Goal: Information Seeking & Learning: Check status

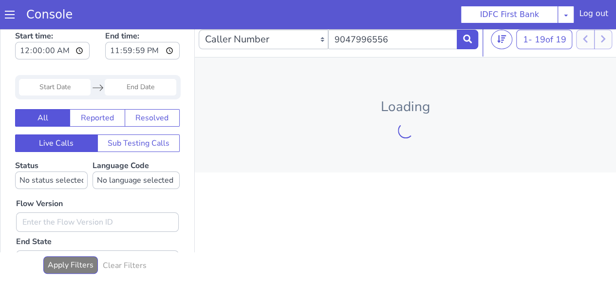
scroll to position [7, 0]
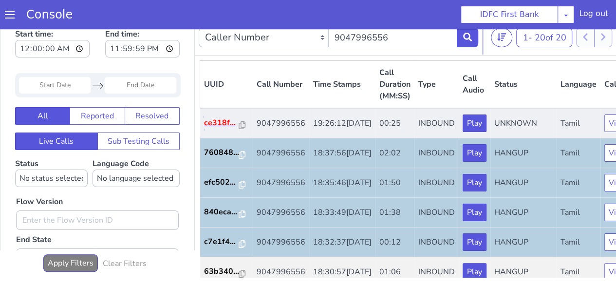
click at [209, 129] on p "ce318f..." at bounding box center [221, 123] width 35 height 12
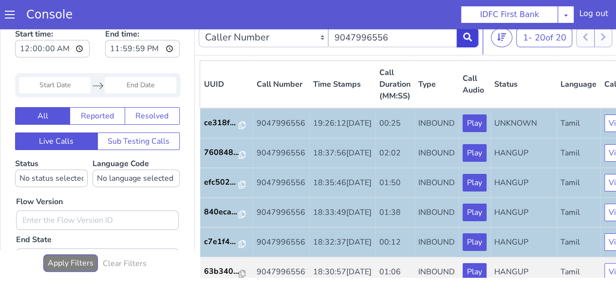
click at [474, 37] on button at bounding box center [467, 37] width 21 height 19
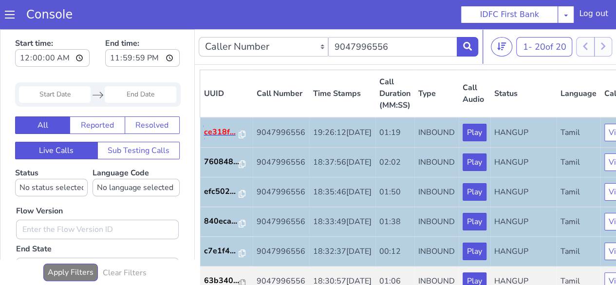
click at [226, 138] on p "ce318f..." at bounding box center [221, 132] width 35 height 12
click at [476, 46] on button at bounding box center [467, 46] width 21 height 19
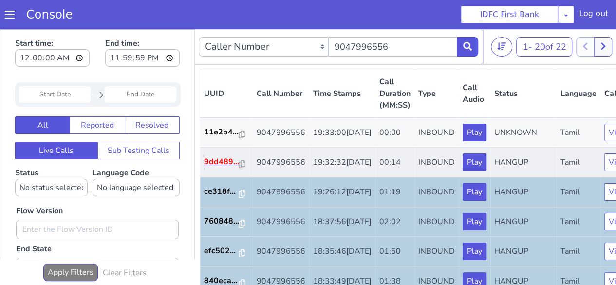
click at [207, 168] on p "9dd489..." at bounding box center [221, 162] width 35 height 12
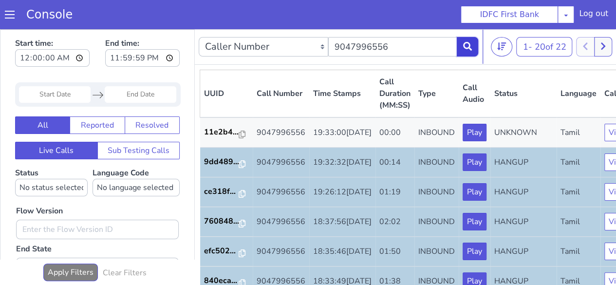
click at [471, 52] on button at bounding box center [467, 46] width 21 height 19
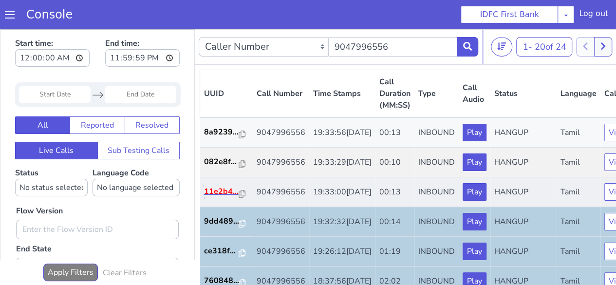
click at [213, 197] on p "11e2b4..." at bounding box center [221, 192] width 35 height 12
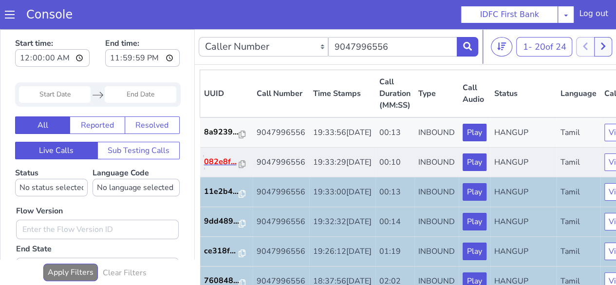
click at [221, 168] on p "082e8f..." at bounding box center [221, 162] width 35 height 12
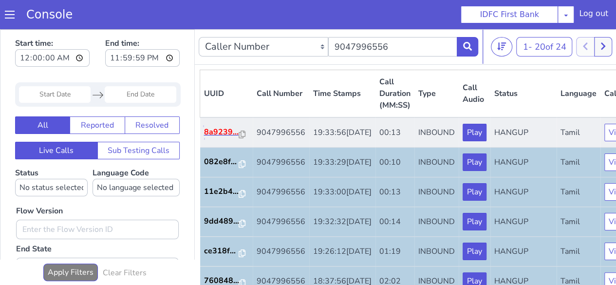
click at [216, 138] on p "8a9239..." at bounding box center [221, 132] width 35 height 12
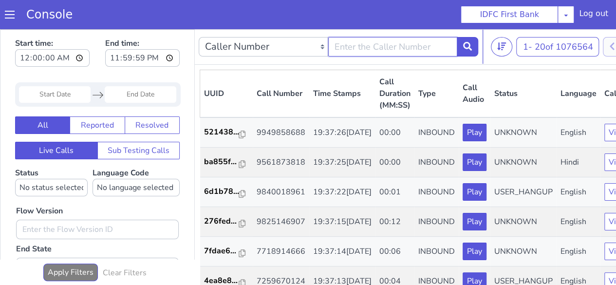
click at [417, 44] on input "text" at bounding box center [393, 46] width 130 height 19
click at [369, 44] on input "text" at bounding box center [393, 46] width 130 height 19
type input "9047996556"
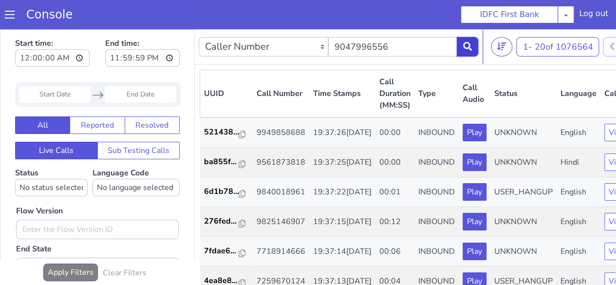
click at [465, 42] on icon at bounding box center [467, 46] width 9 height 9
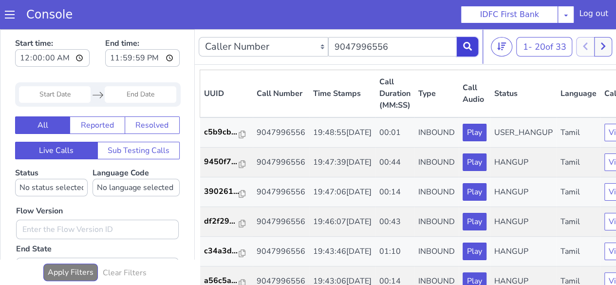
click at [473, 46] on button at bounding box center [467, 46] width 21 height 19
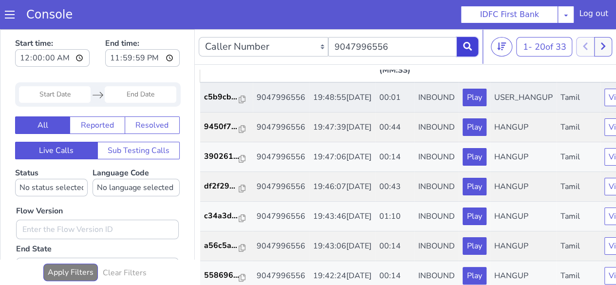
scroll to position [49, 0]
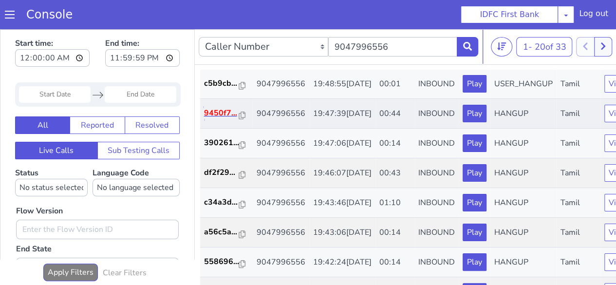
click at [225, 119] on p "9450f7..." at bounding box center [221, 113] width 35 height 12
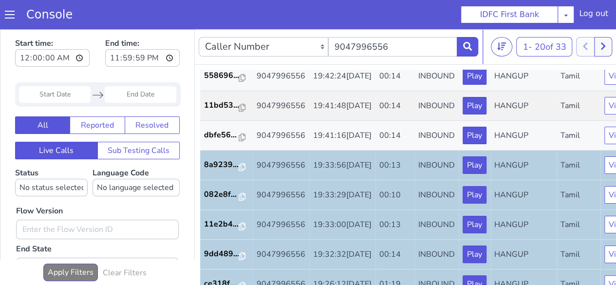
scroll to position [292, 0]
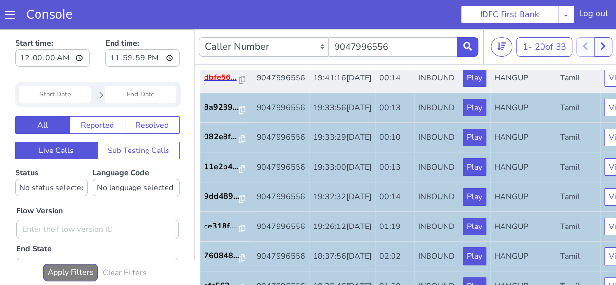
click at [224, 83] on p "dbfe56..." at bounding box center [221, 78] width 35 height 12
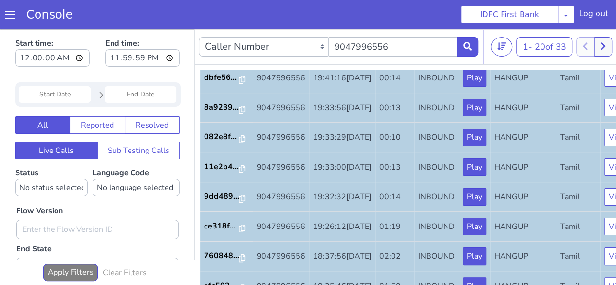
click at [224, 54] on p "11bd53..." at bounding box center [221, 48] width 35 height 12
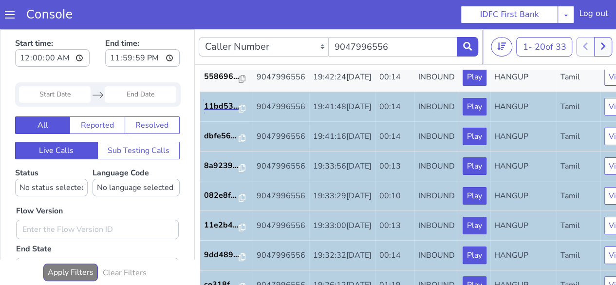
scroll to position [243, 0]
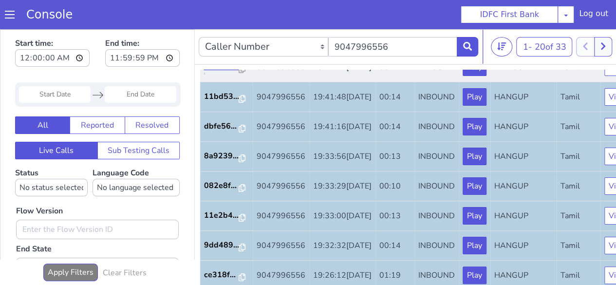
click at [228, 73] on p "558696..." at bounding box center [221, 67] width 35 height 12
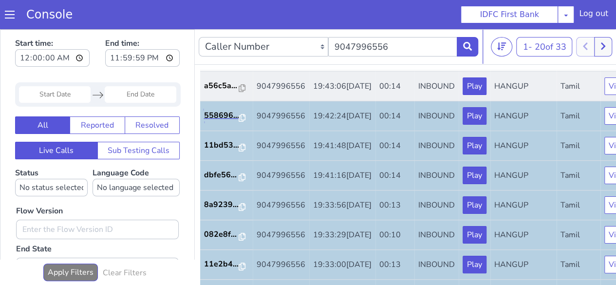
scroll to position [146, 0]
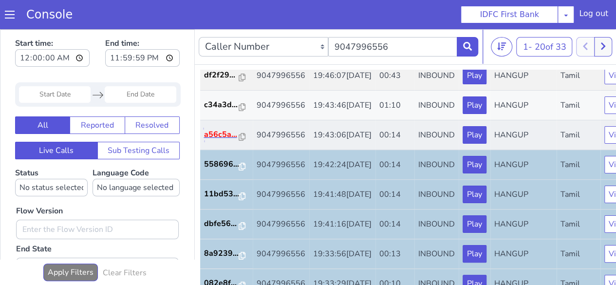
click at [221, 140] on p "a56c5a..." at bounding box center [221, 135] width 35 height 12
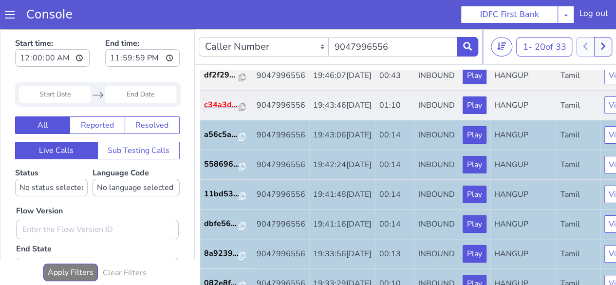
click at [223, 111] on p "c34a3d..." at bounding box center [221, 105] width 35 height 12
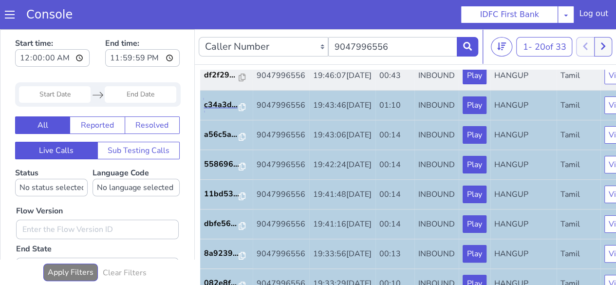
scroll to position [97, 0]
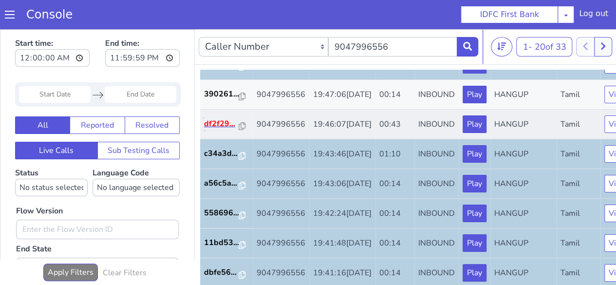
click at [221, 130] on p "df2f29..." at bounding box center [221, 124] width 35 height 12
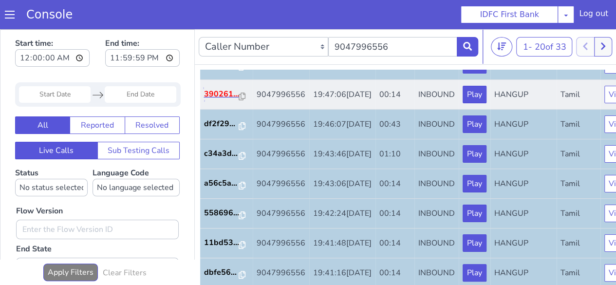
click at [217, 100] on p "390261..." at bounding box center [221, 94] width 35 height 12
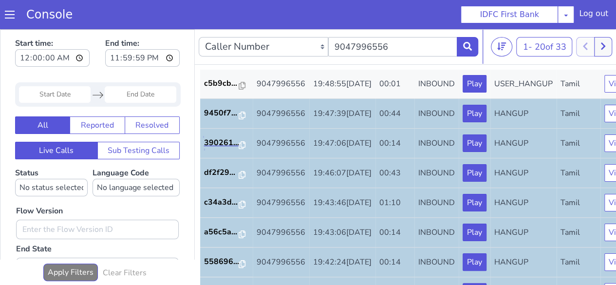
scroll to position [0, 0]
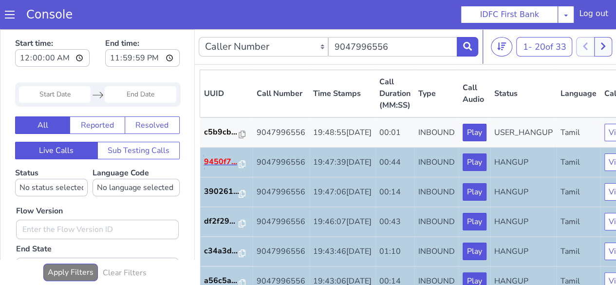
click at [227, 168] on p "9450f7..." at bounding box center [221, 162] width 35 height 12
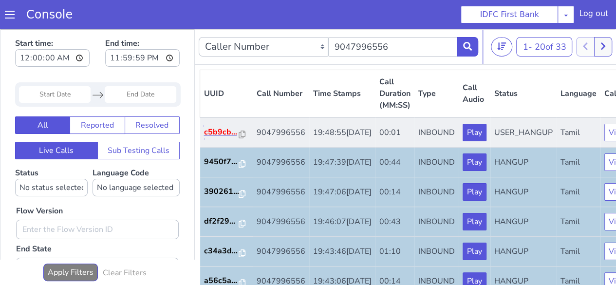
click at [232, 138] on p "c5b9cb..." at bounding box center [221, 132] width 35 height 12
